Goal: Task Accomplishment & Management: Use online tool/utility

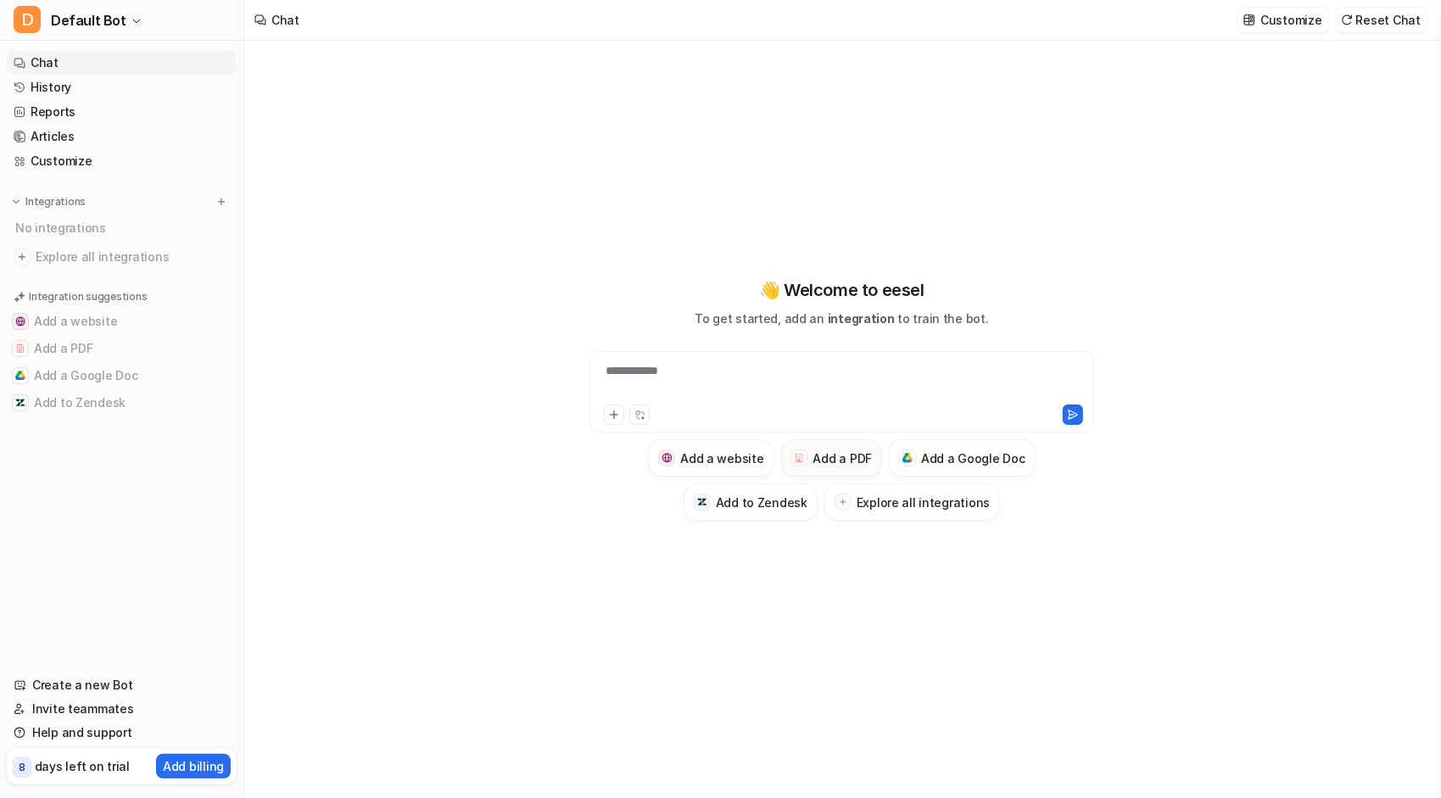
click at [813, 453] on button "Add a PDF" at bounding box center [831, 457] width 101 height 37
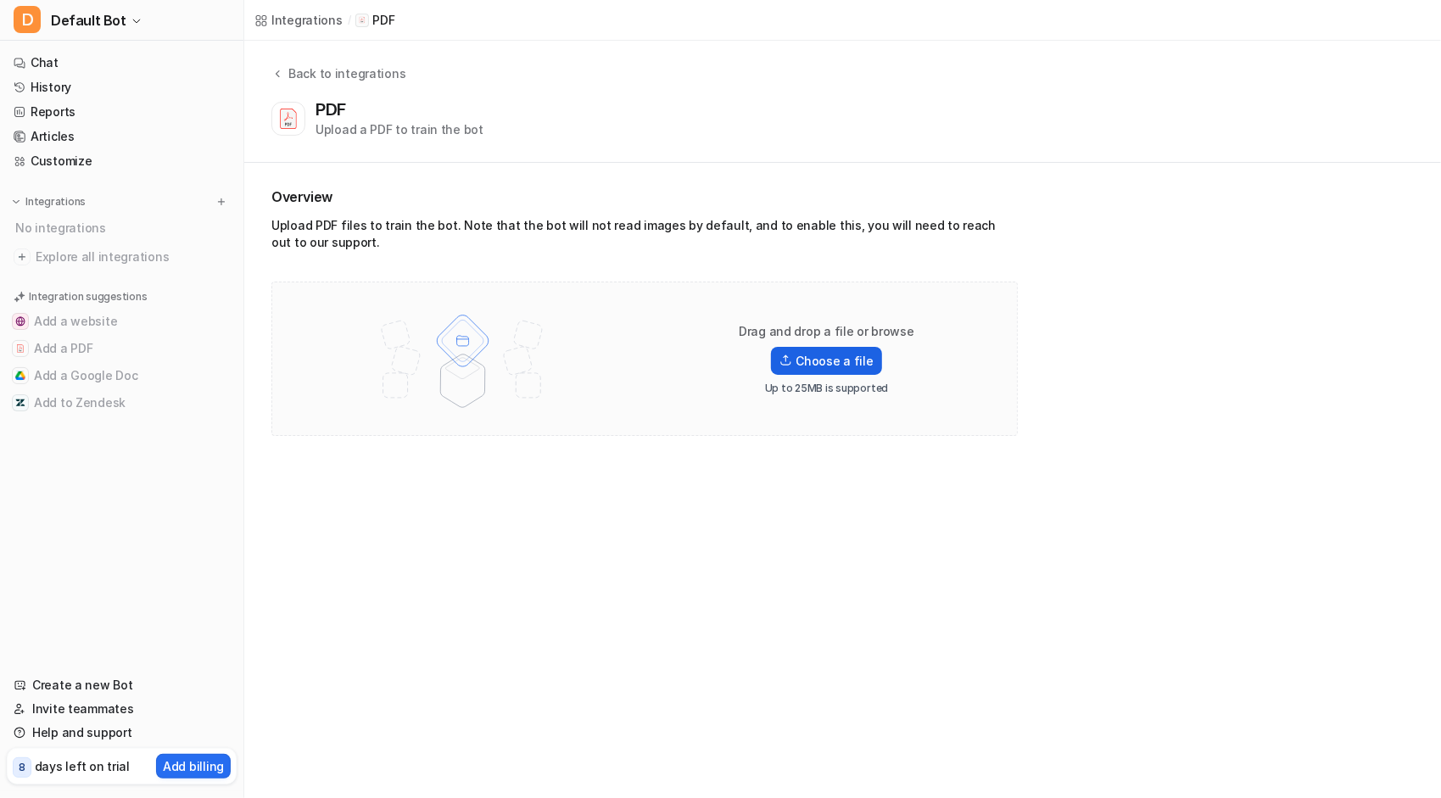
click at [834, 361] on label "Choose a file" at bounding box center [826, 361] width 110 height 28
click at [0, 0] on input "Choose a file" at bounding box center [0, 0] width 0 height 0
click at [839, 354] on label "Choose a file" at bounding box center [826, 361] width 110 height 28
click at [0, 0] on input "Choose a file" at bounding box center [0, 0] width 0 height 0
click at [799, 360] on label "Choose a file" at bounding box center [826, 361] width 110 height 28
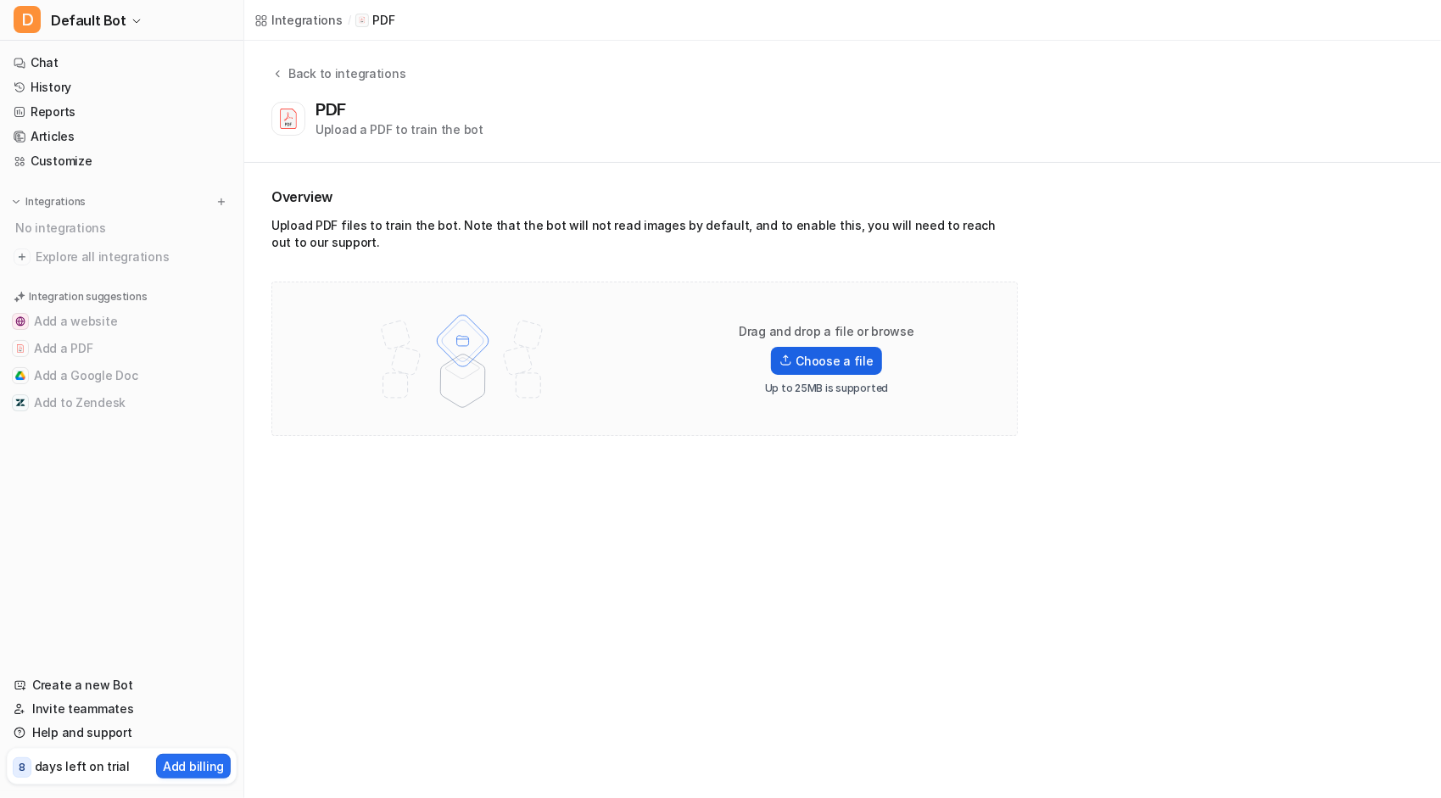
click at [0, 0] on input "Choose a file" at bounding box center [0, 0] width 0 height 0
